Goal: Task Accomplishment & Management: Manage account settings

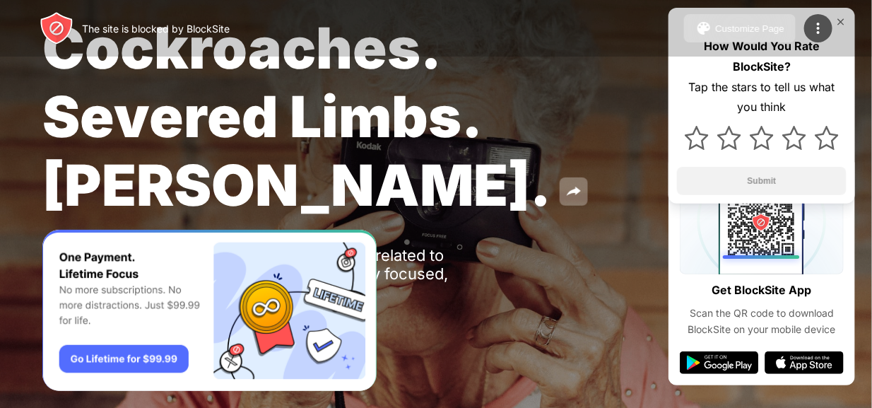
scroll to position [76, 0]
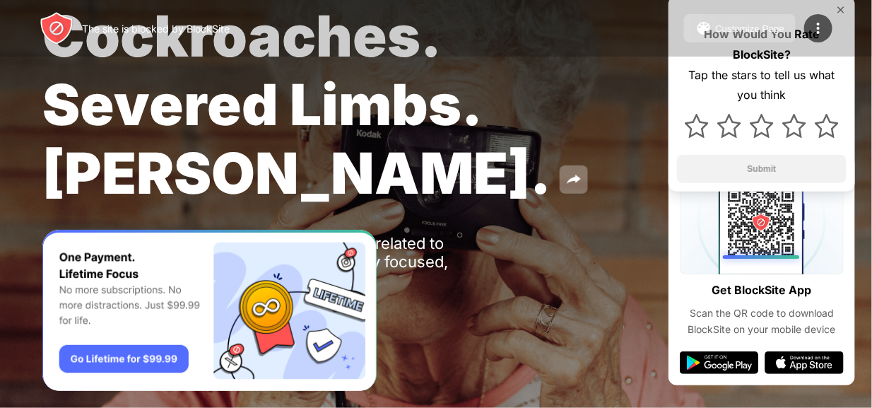
click at [841, 11] on div "The site is blocked by BlockSite Customize Page Edit Block List Redirect Custom…" at bounding box center [436, 28] width 872 height 57
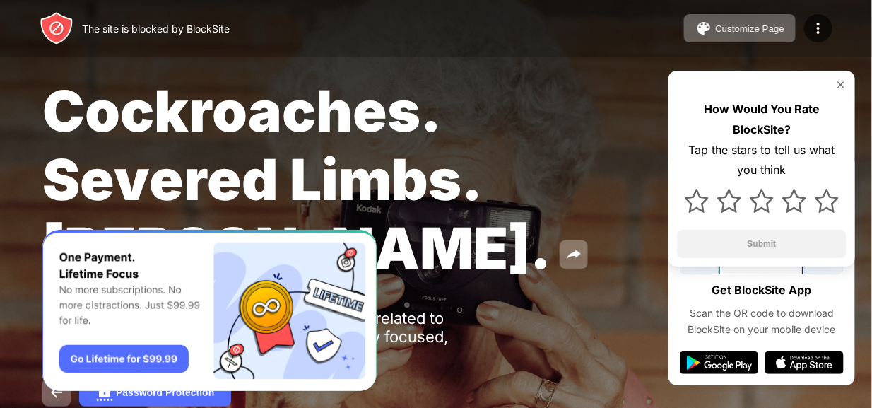
click at [530, 241] on div "Cockroaches. Severed Limbs. [PERSON_NAME]." at bounding box center [357, 179] width 630 height 206
click at [771, 28] on div "Customize Page" at bounding box center [749, 28] width 69 height 11
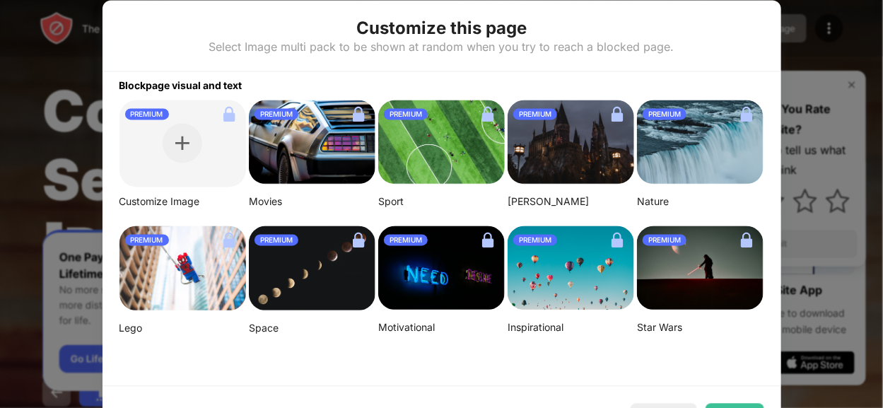
click at [811, 20] on div at bounding box center [441, 204] width 883 height 408
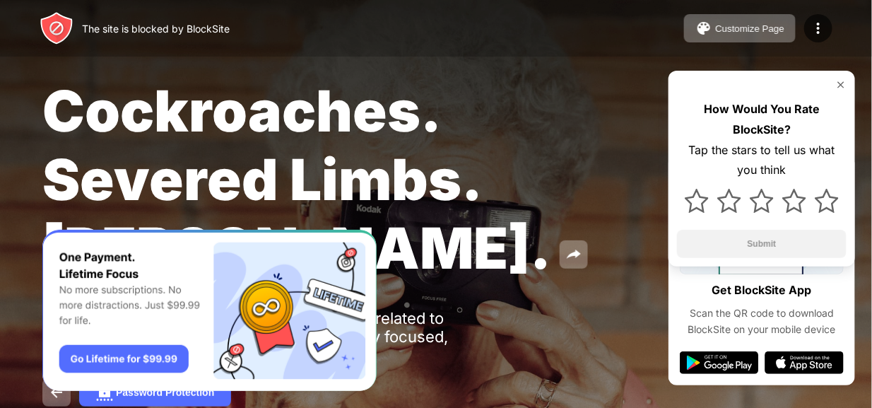
drag, startPoint x: 687, startPoint y: 83, endPoint x: 566, endPoint y: 151, distance: 138.6
click at [551, 151] on span "Cockroaches. Severed Limbs. [PERSON_NAME]." at bounding box center [296, 179] width 509 height 206
